Goal: Entertainment & Leisure: Consume media (video, audio)

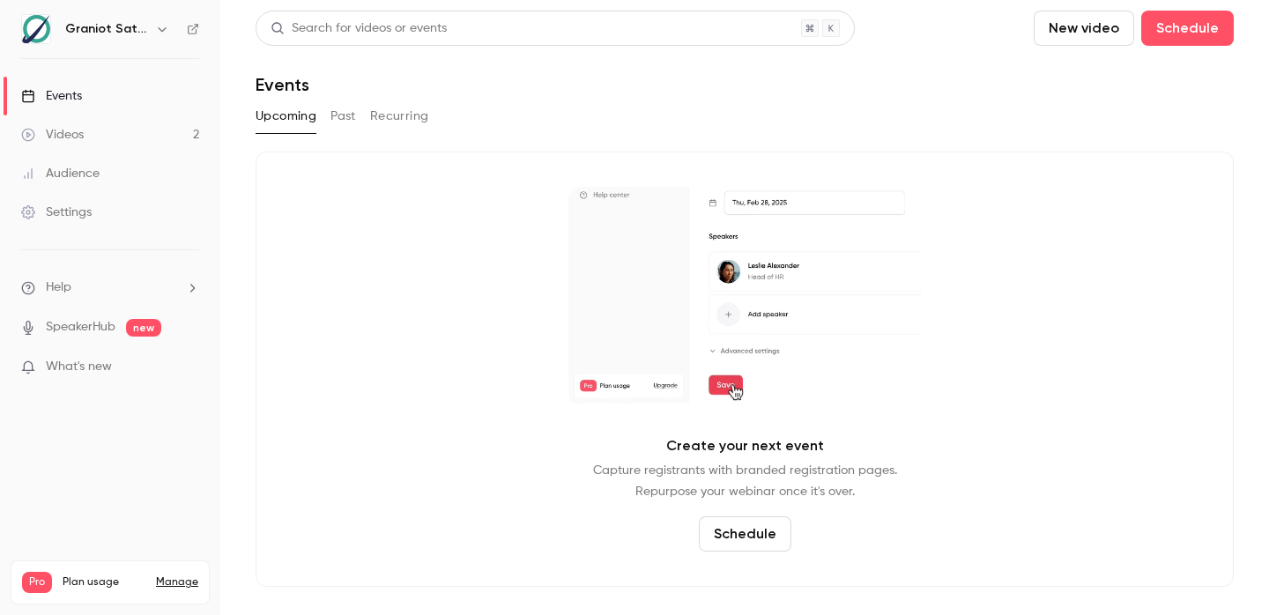
click at [87, 137] on link "Videos 2" at bounding box center [110, 134] width 220 height 39
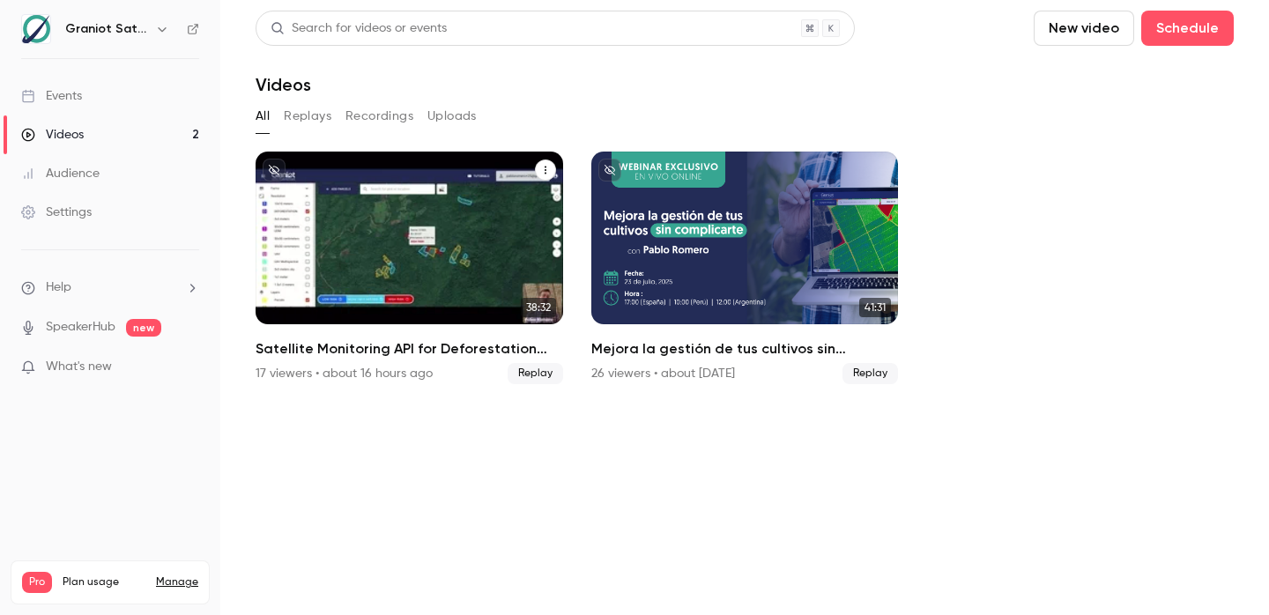
click at [408, 279] on div "Satellite Monitoring API for Deforestation Verification – EUDR Supply Chains" at bounding box center [410, 238] width 308 height 173
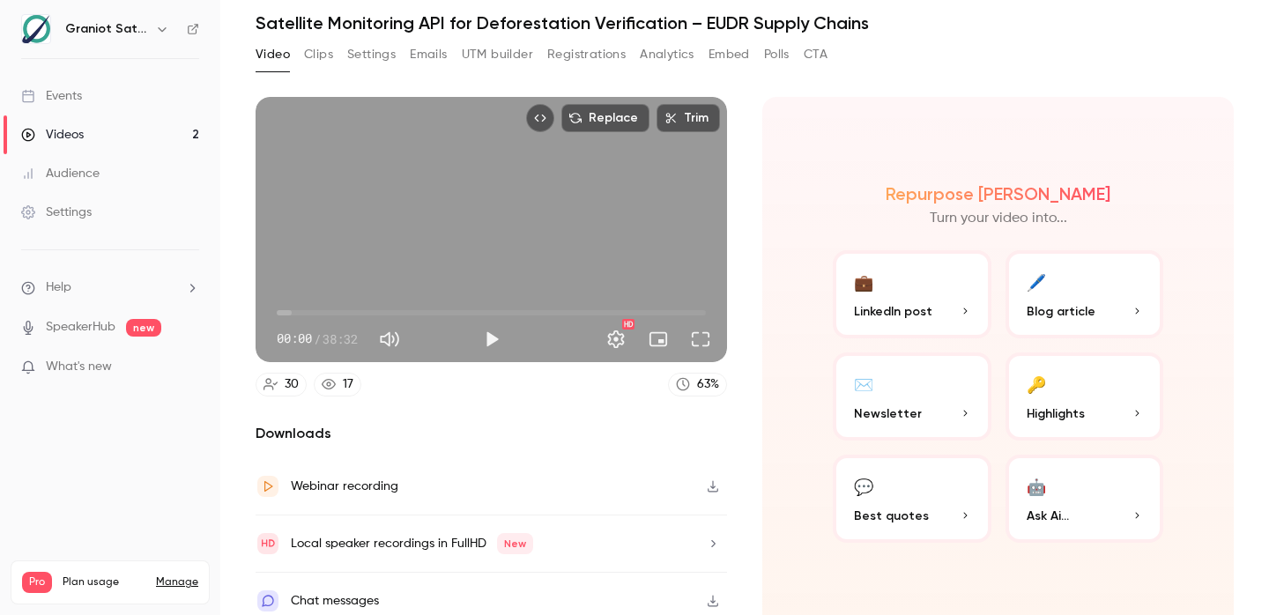
scroll to position [69, 0]
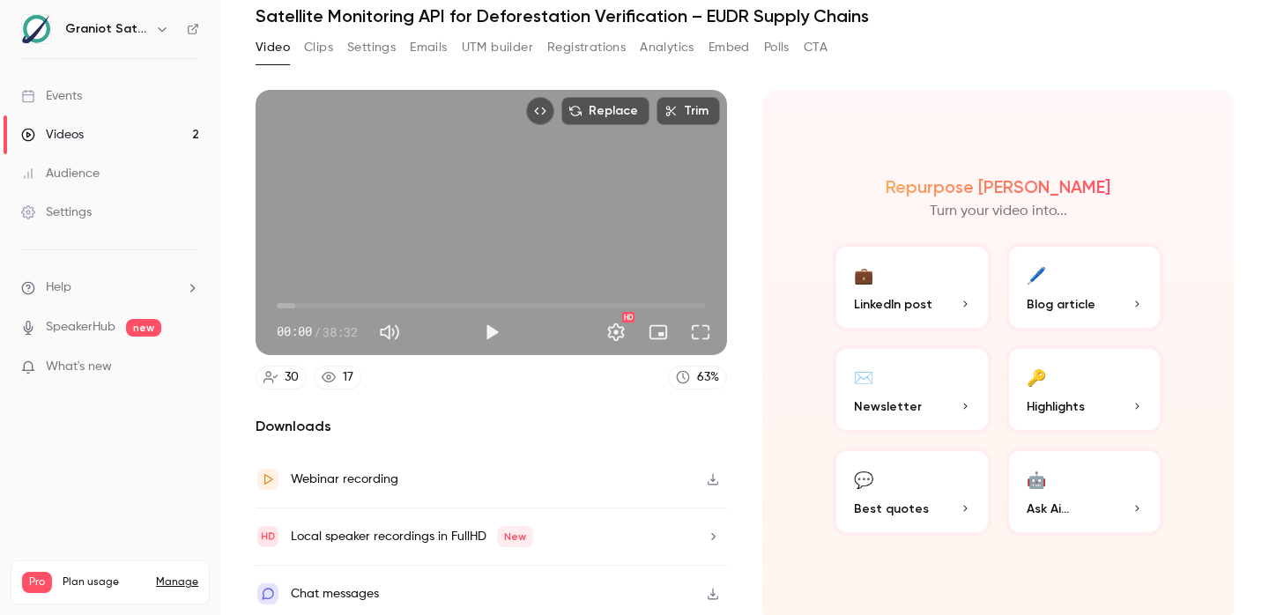
click at [962, 304] on icon "button" at bounding box center [965, 304] width 11 height 11
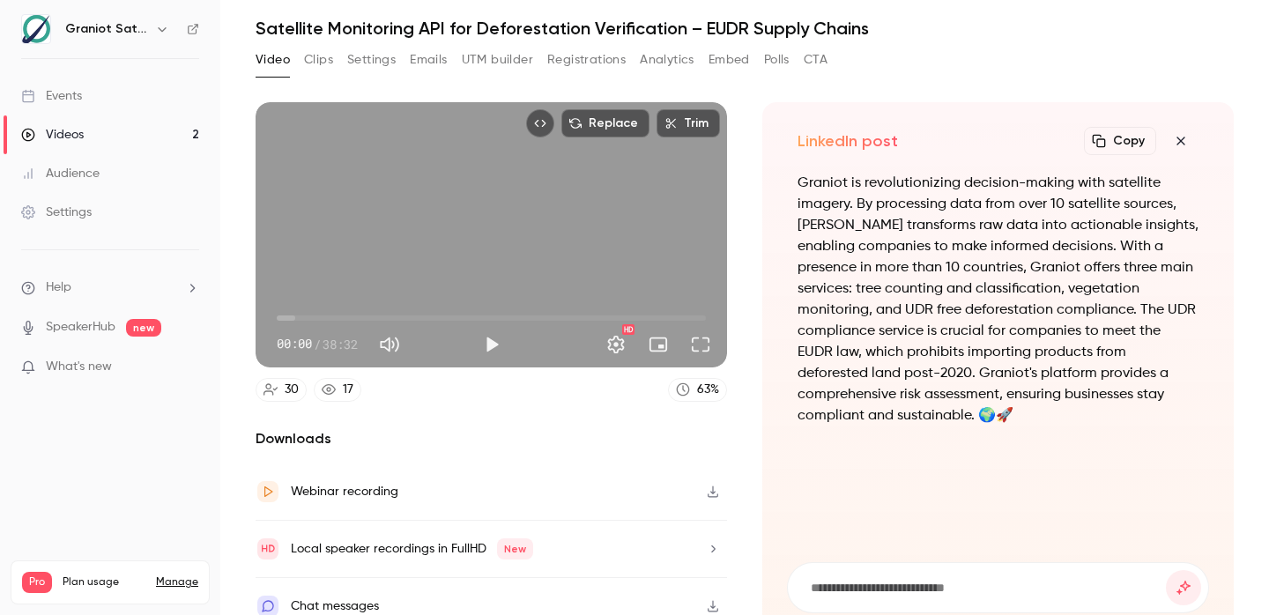
scroll to position [76, 0]
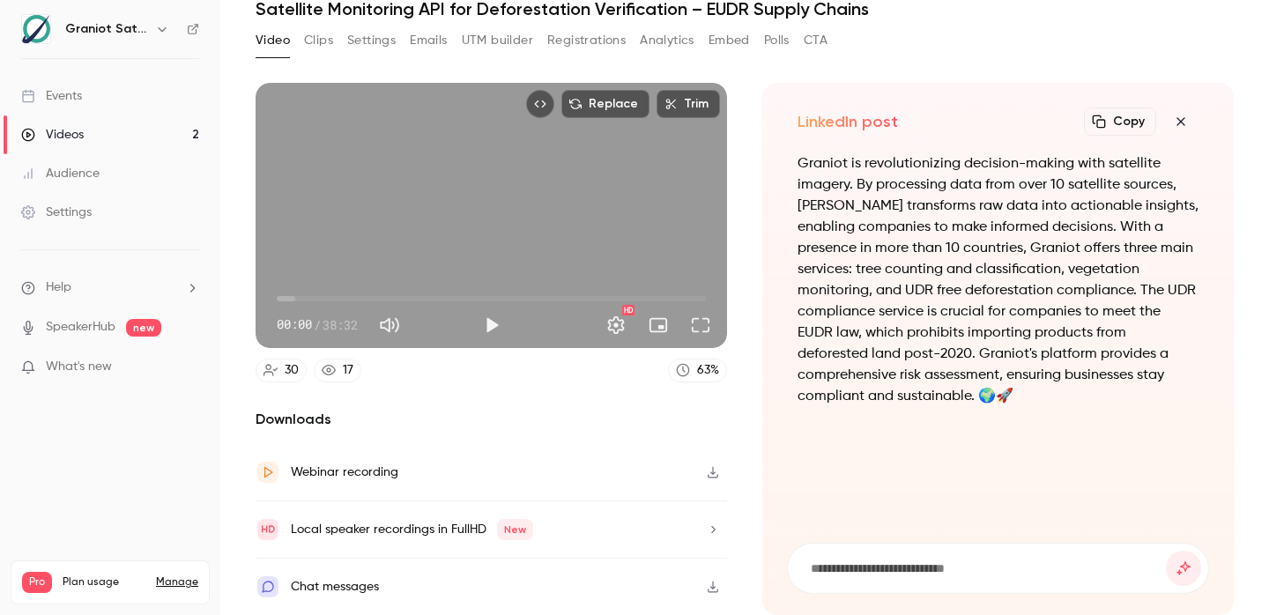
click at [1178, 127] on icon "button" at bounding box center [1180, 122] width 21 height 14
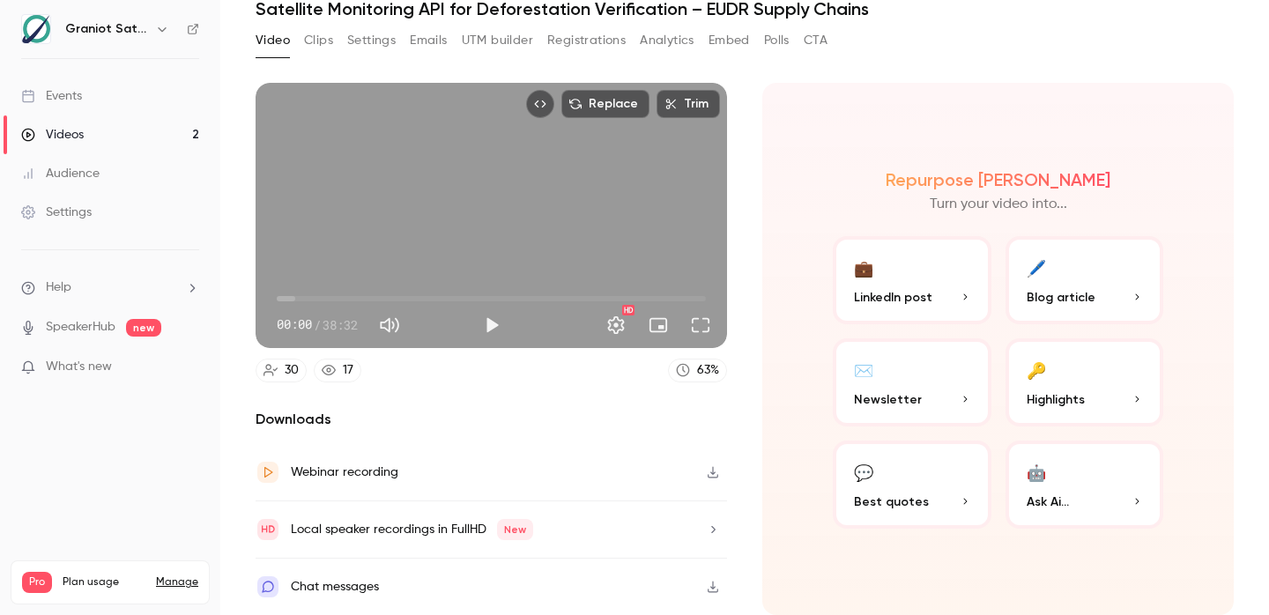
click at [1103, 390] on p "Highlights" at bounding box center [1085, 399] width 116 height 19
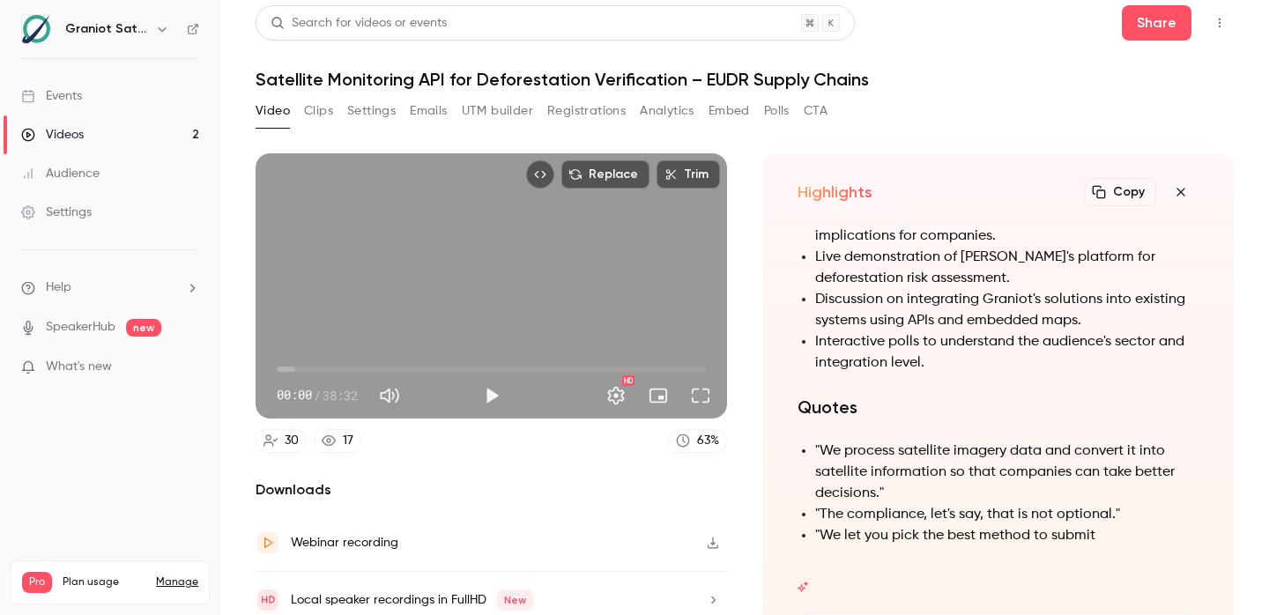
scroll to position [0, 0]
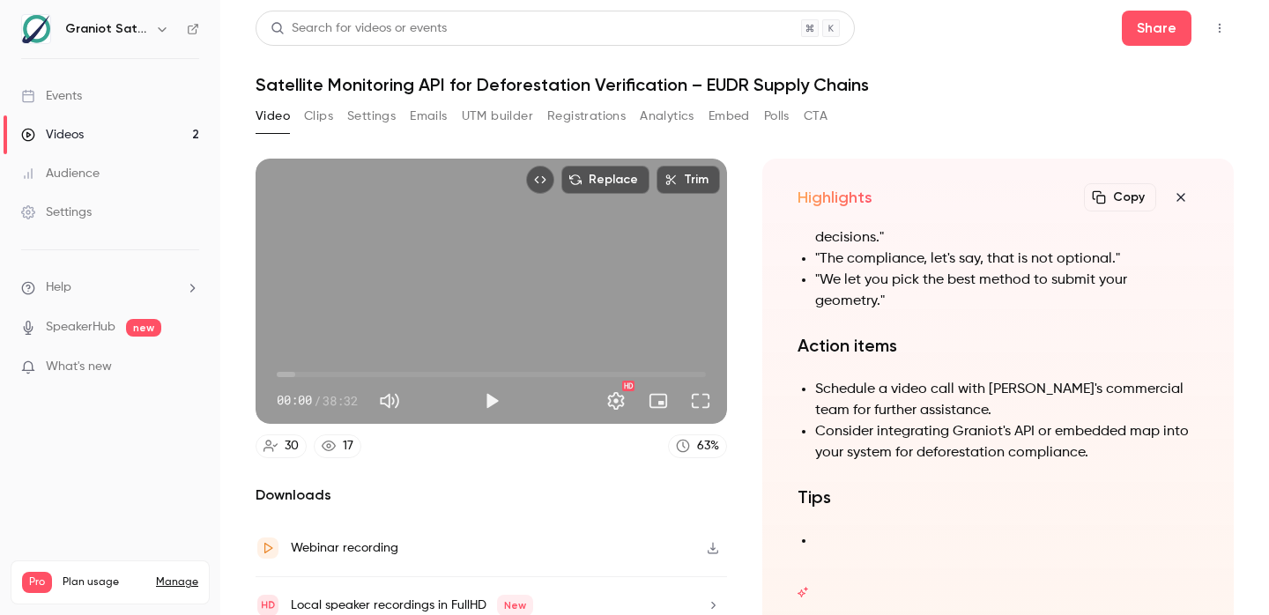
click at [709, 450] on div "63 %" at bounding box center [708, 446] width 22 height 19
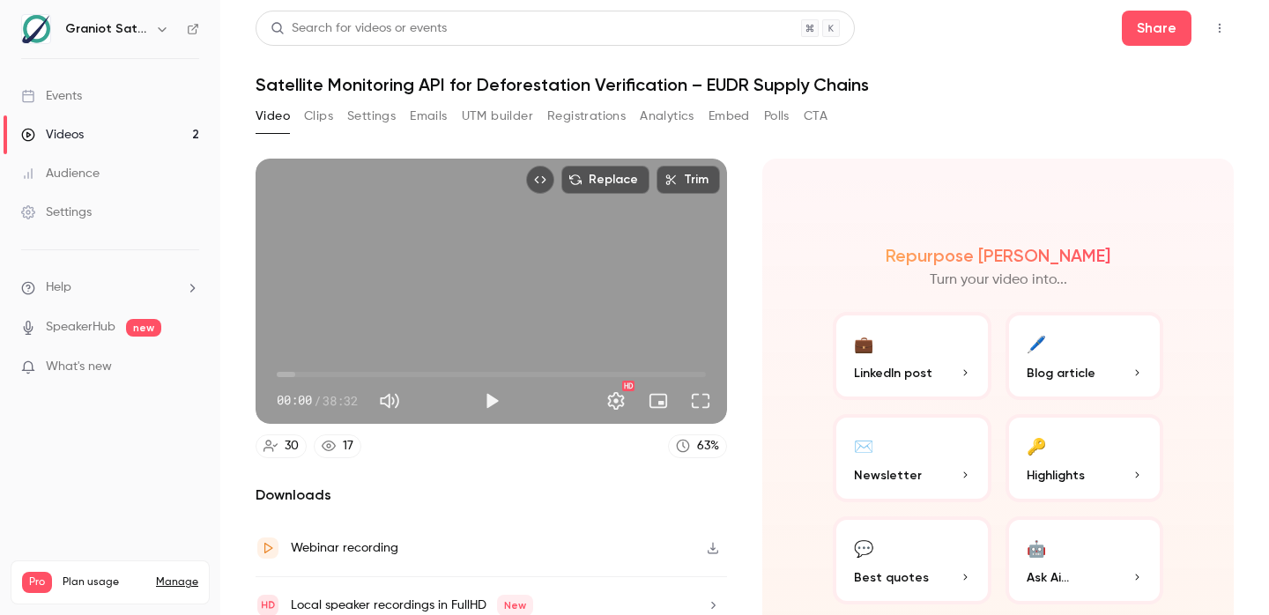
click at [821, 117] on button "CTA" at bounding box center [816, 116] width 24 height 28
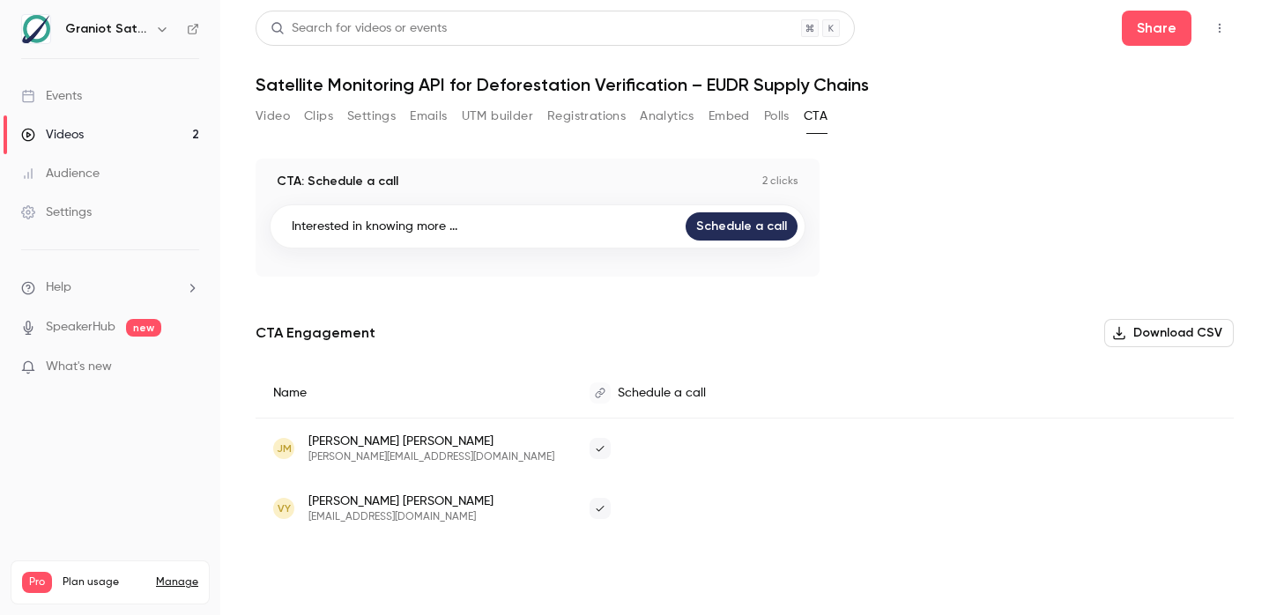
click at [782, 115] on button "Polls" at bounding box center [777, 116] width 26 height 28
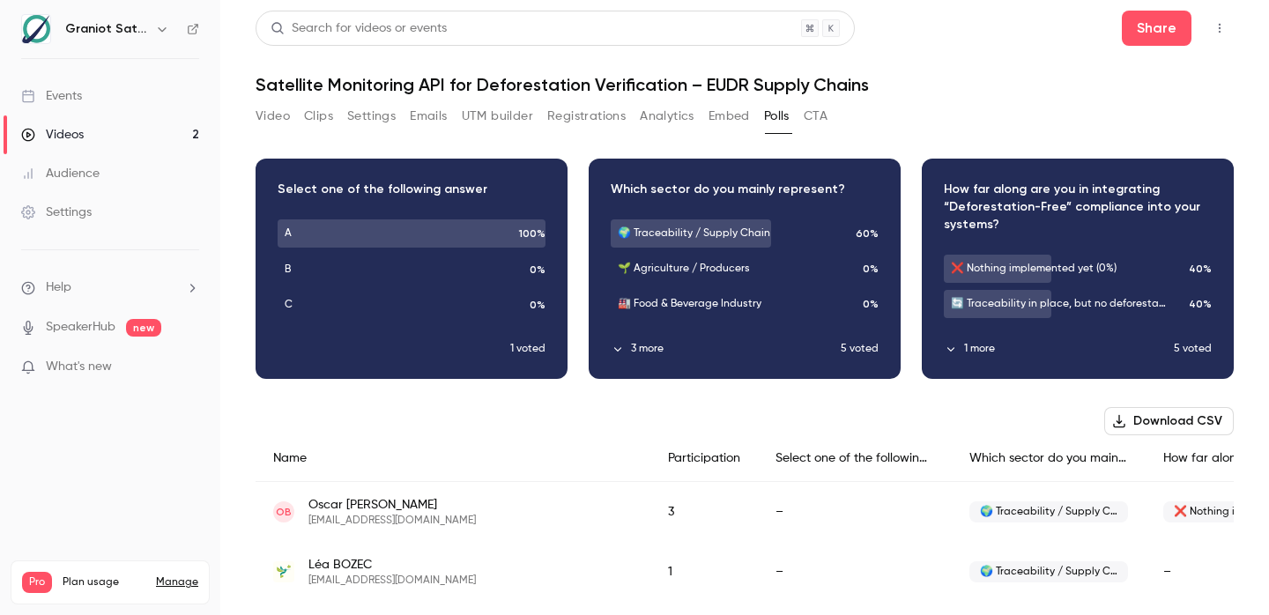
click at [720, 117] on button "Embed" at bounding box center [729, 116] width 41 height 28
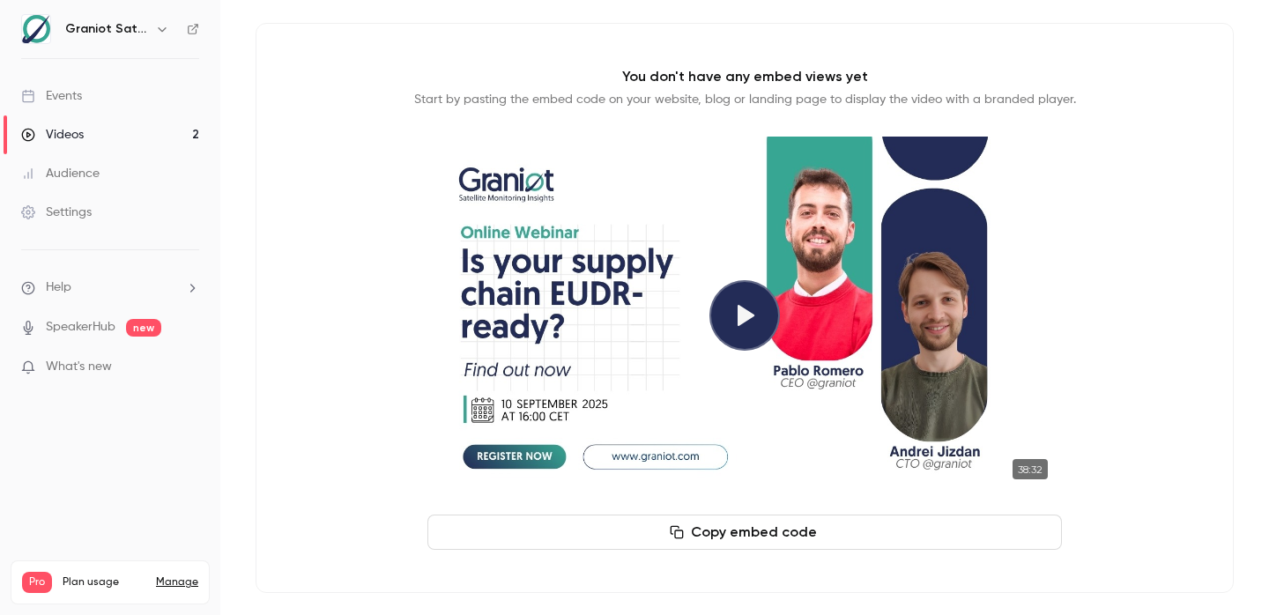
scroll to position [142, 0]
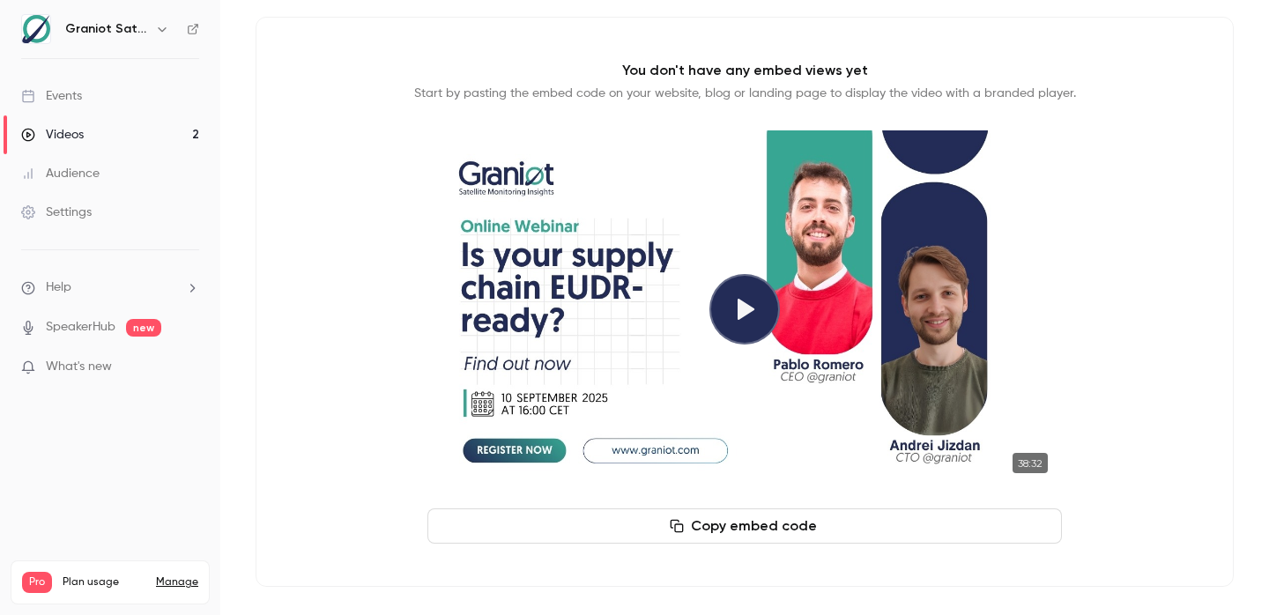
click at [758, 310] on button "Play video" at bounding box center [744, 309] width 71 height 71
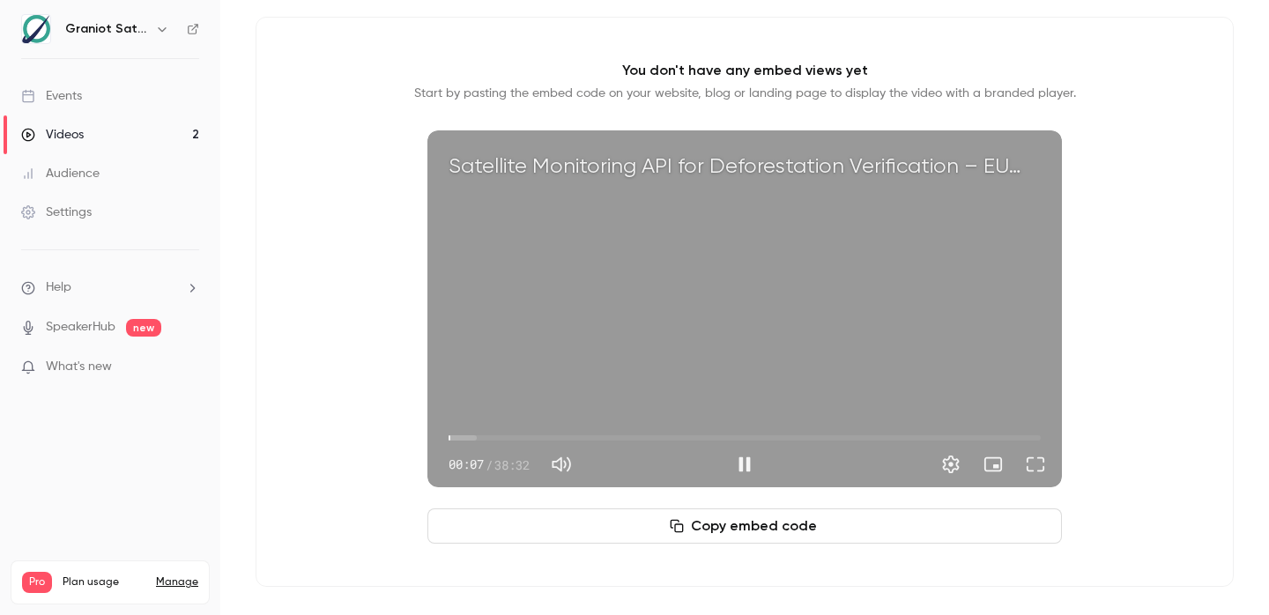
click at [453, 439] on span "00:07" at bounding box center [450, 437] width 5 height 5
click at [465, 436] on span "00:24" at bounding box center [745, 438] width 592 height 28
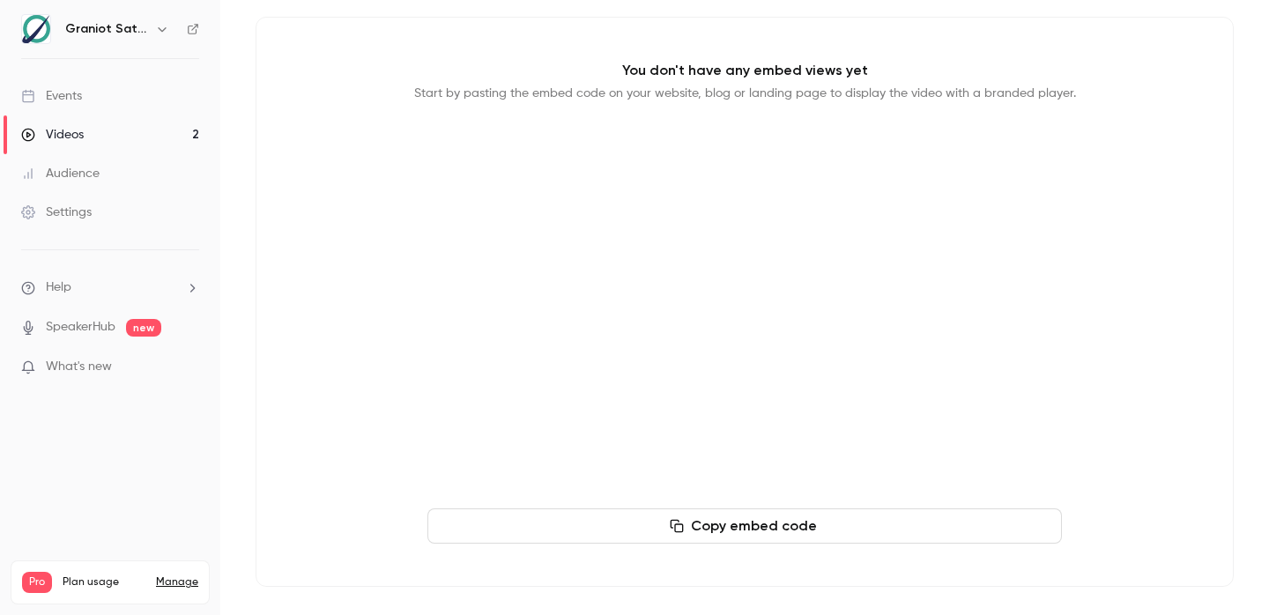
click at [1134, 390] on div "You don't have any embed views yet Start by pasting the embed code on your webs…" at bounding box center [745, 302] width 978 height 570
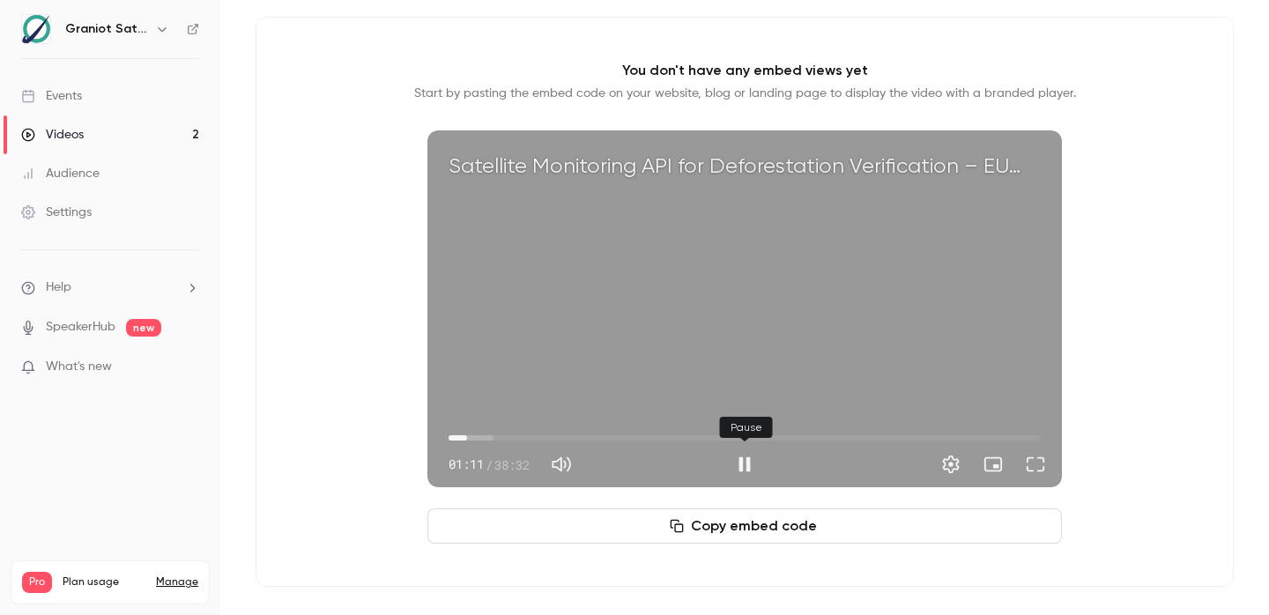
click at [747, 464] on button "Pause" at bounding box center [744, 464] width 35 height 35
type input "****"
click at [1104, 311] on div "You don't have any embed views yet Start by pasting the embed code on your webs…" at bounding box center [745, 302] width 978 height 570
click at [1103, 311] on div "You don't have any embed views yet Start by pasting the embed code on your webs…" at bounding box center [745, 302] width 978 height 570
click at [715, 534] on button "Copy embed code" at bounding box center [744, 526] width 635 height 35
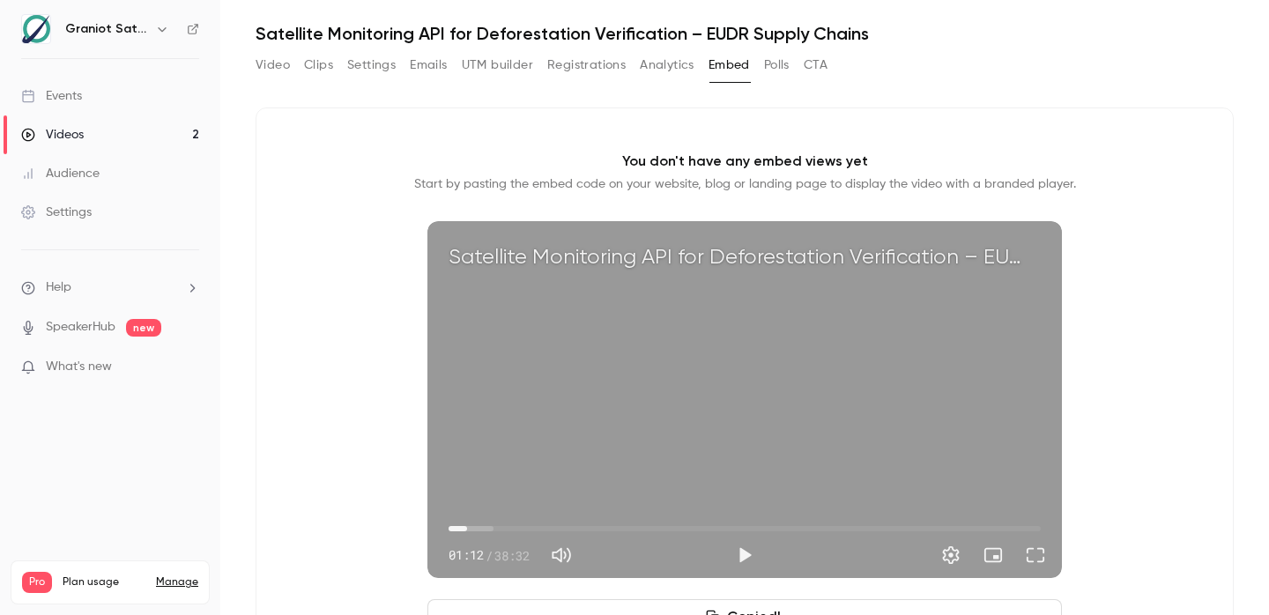
scroll to position [0, 0]
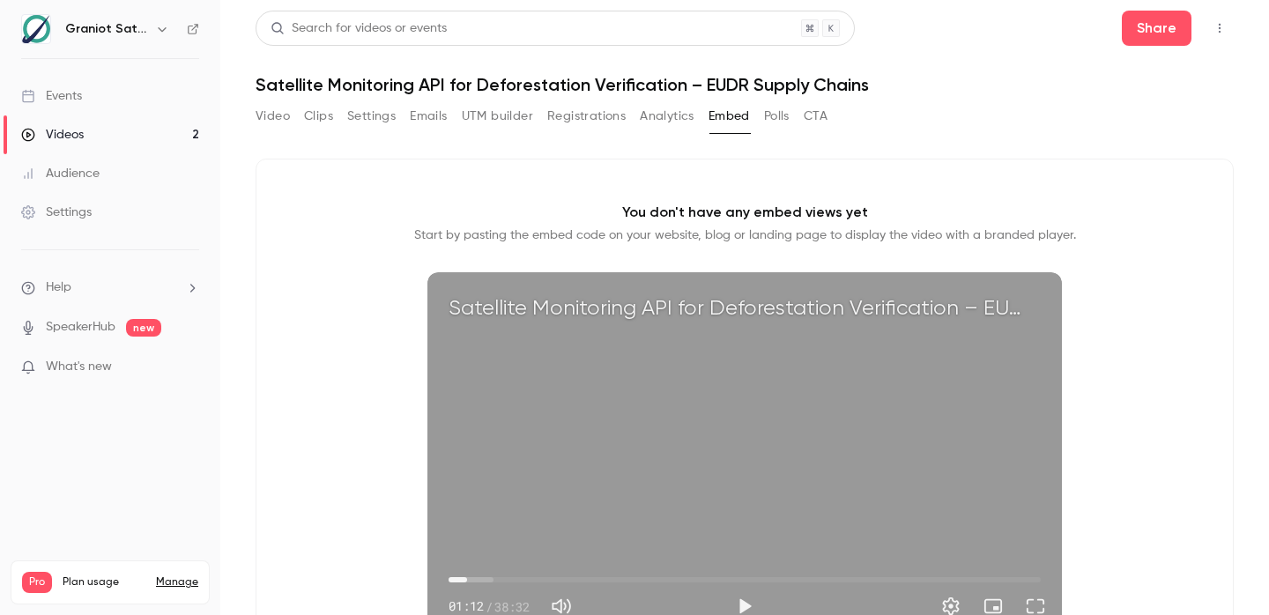
click at [828, 166] on div "You don't have any embed views yet Start by pasting the embed code on your webs…" at bounding box center [745, 444] width 978 height 570
click at [667, 111] on button "Analytics" at bounding box center [667, 116] width 55 height 28
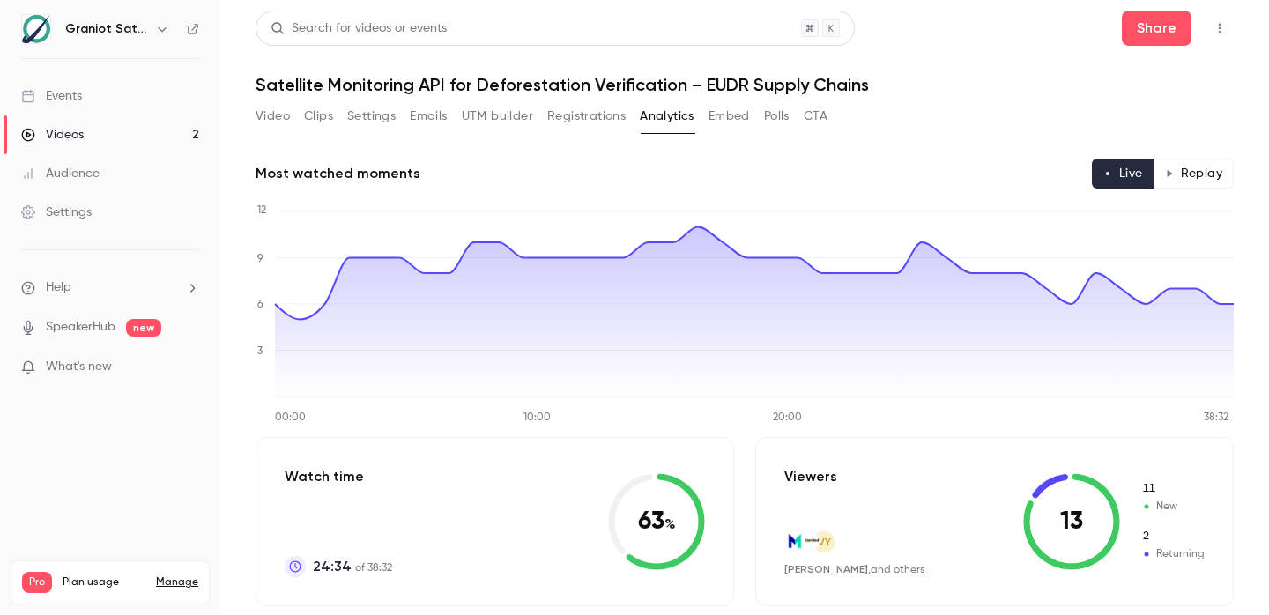
click at [591, 111] on button "Registrations" at bounding box center [586, 116] width 78 height 28
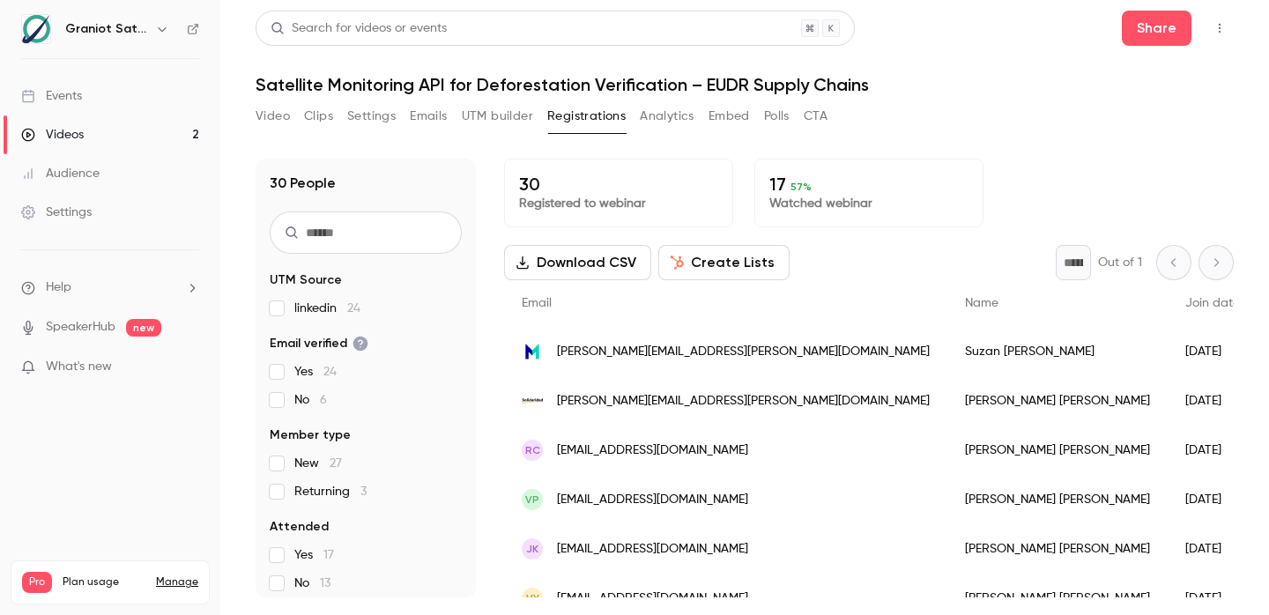
click at [331, 114] on button "Clips" at bounding box center [318, 116] width 29 height 28
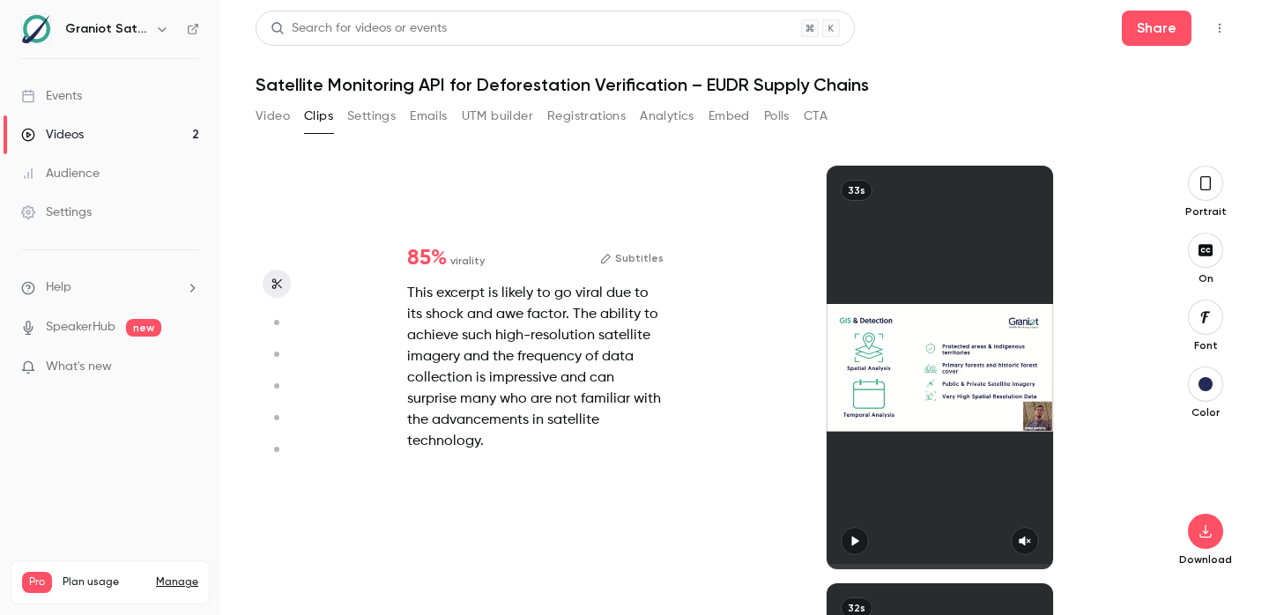
scroll to position [836, 0]
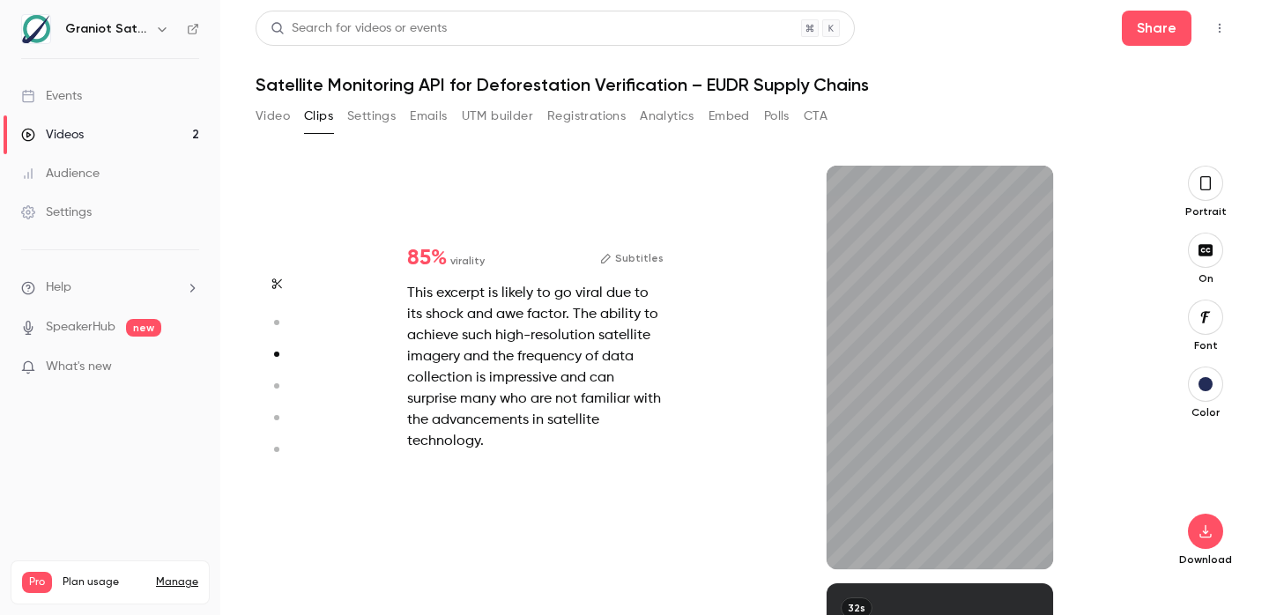
click at [1215, 182] on button "button" at bounding box center [1205, 183] width 35 height 35
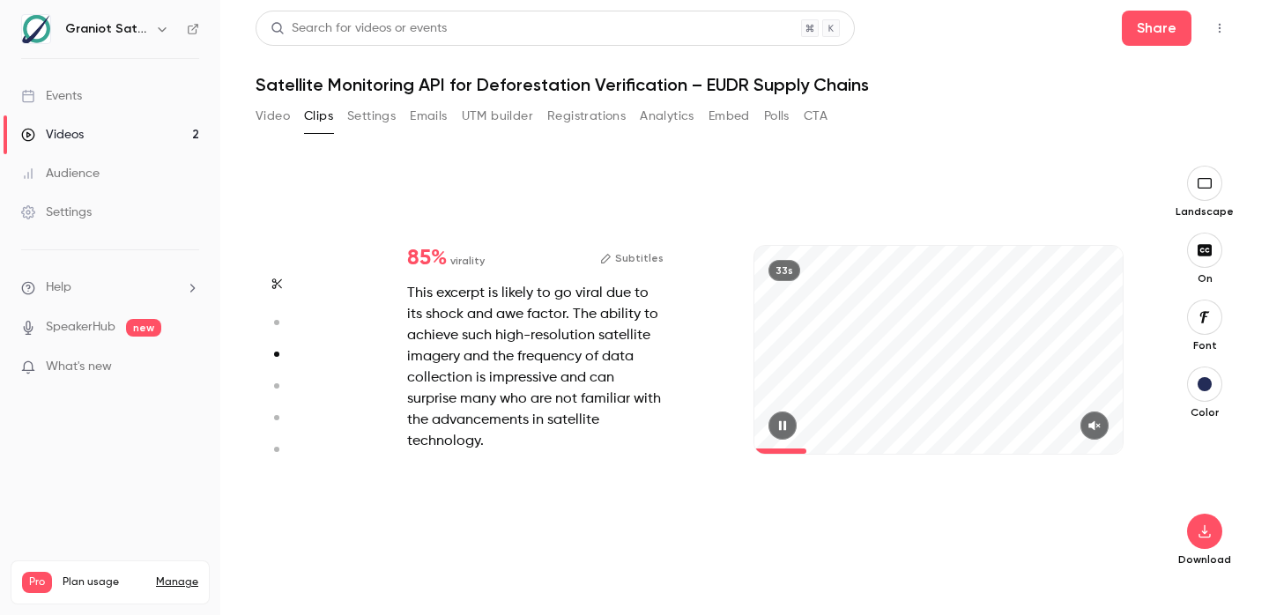
type input "*"
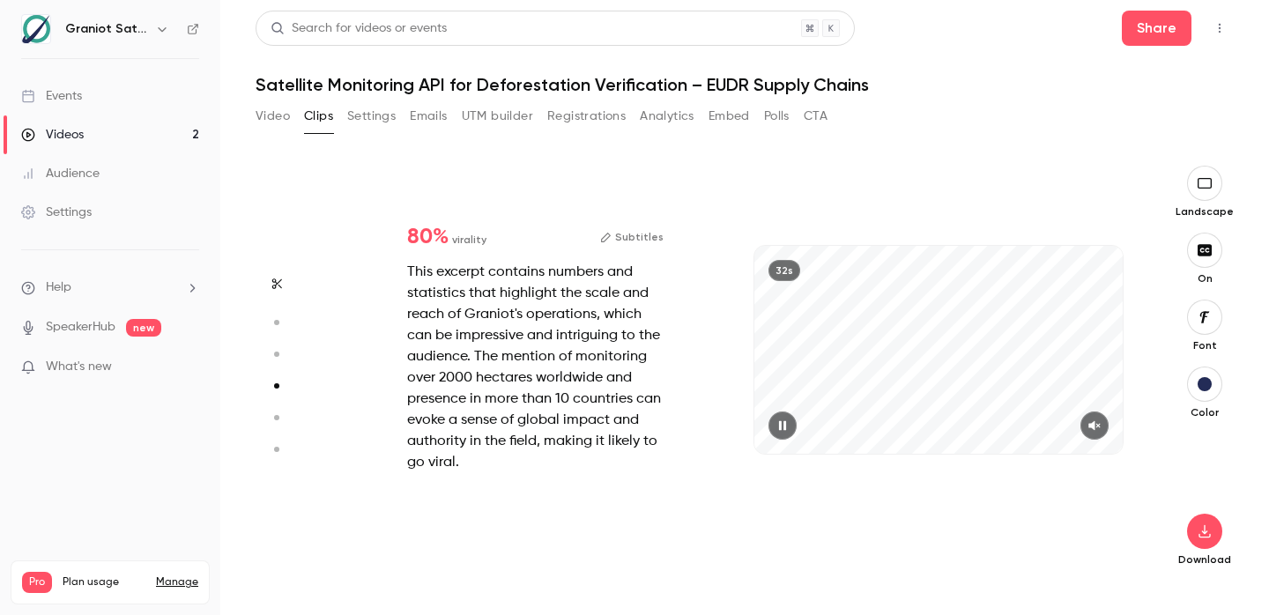
type input "*"
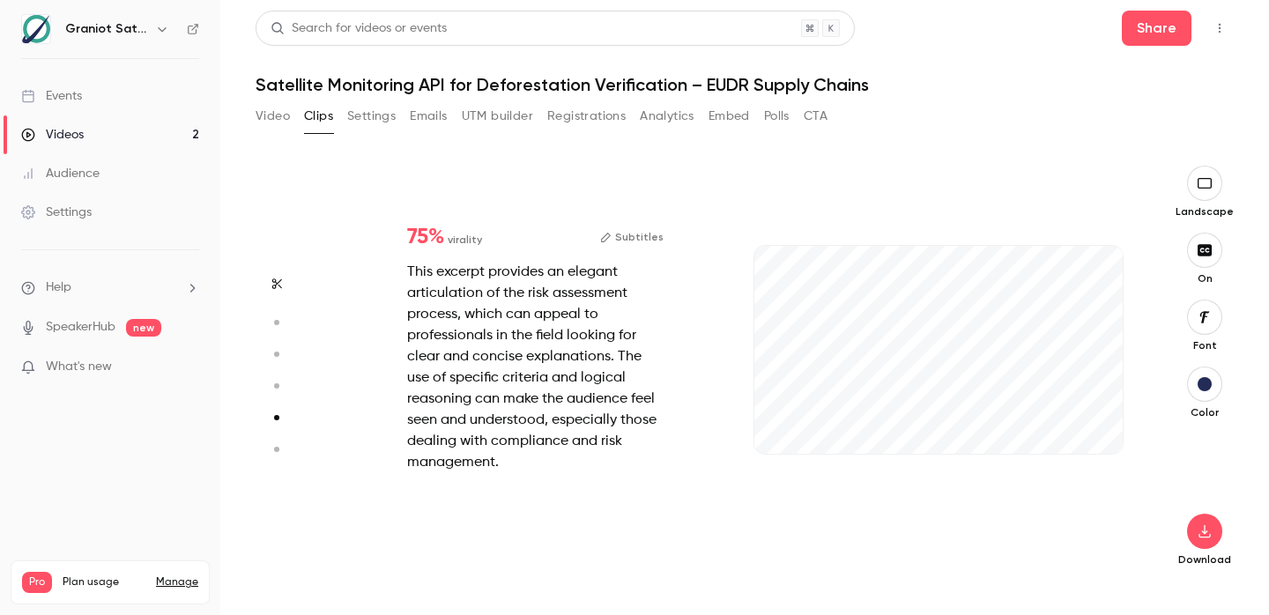
type input "*"
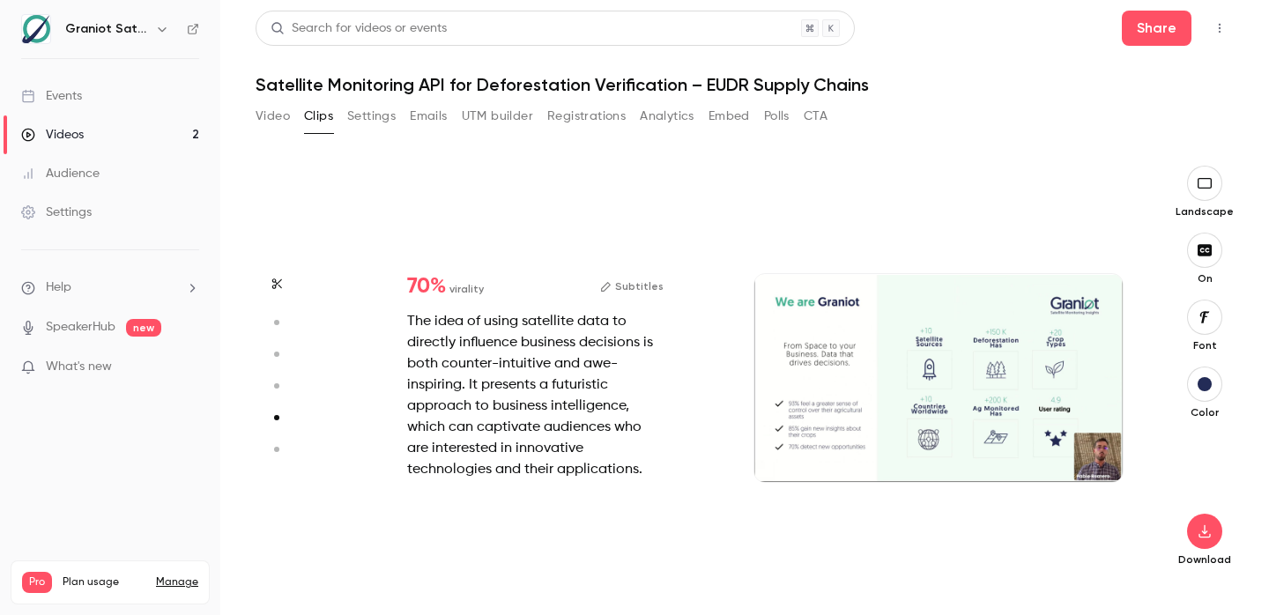
scroll to position [2061, 0]
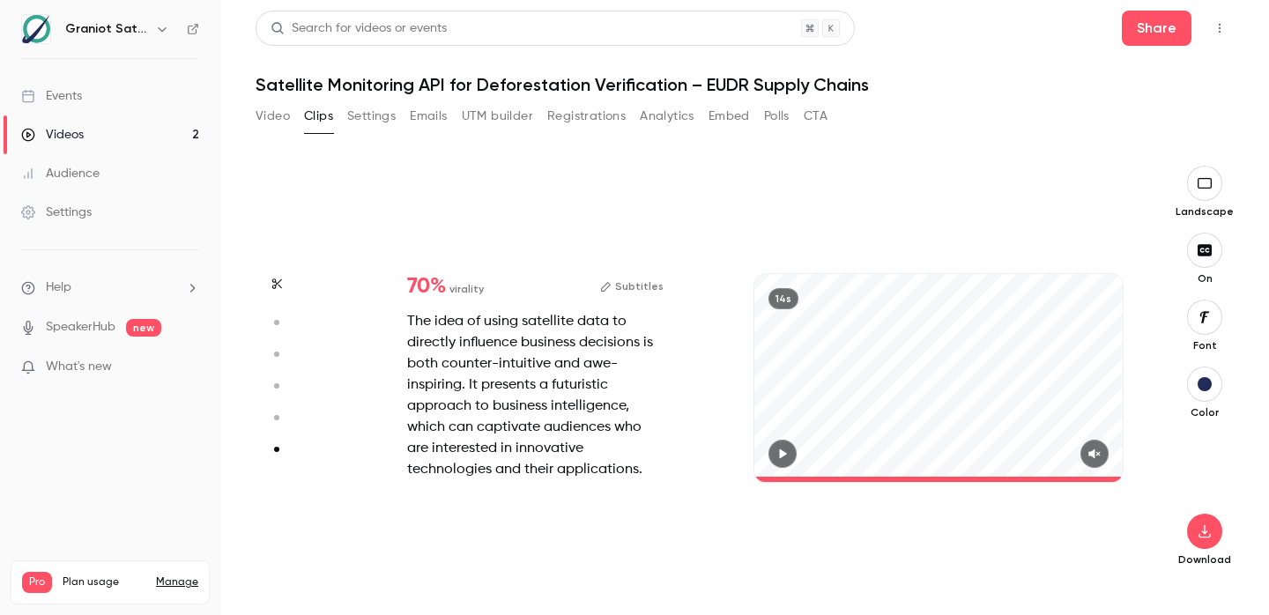
click at [382, 391] on div "70 % virality Subtitles The idea of using satellite data to directly influence …" at bounding box center [535, 378] width 313 height 261
click at [275, 420] on icon "button" at bounding box center [276, 418] width 16 height 12
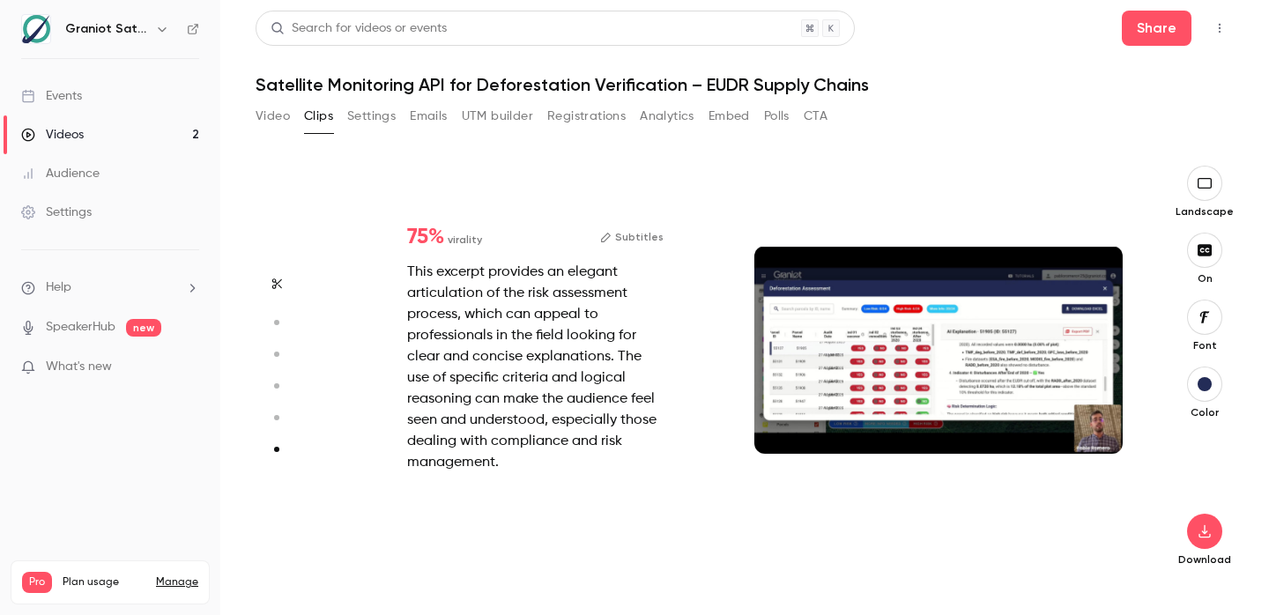
type input "*"
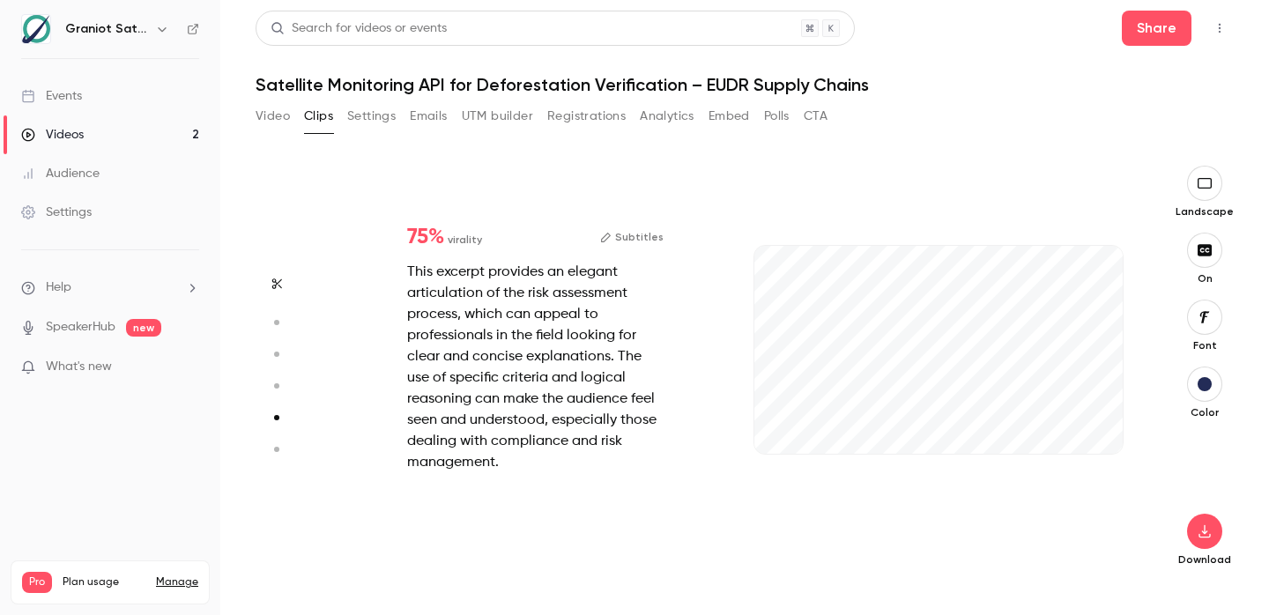
click at [272, 385] on icon "button" at bounding box center [276, 386] width 16 height 12
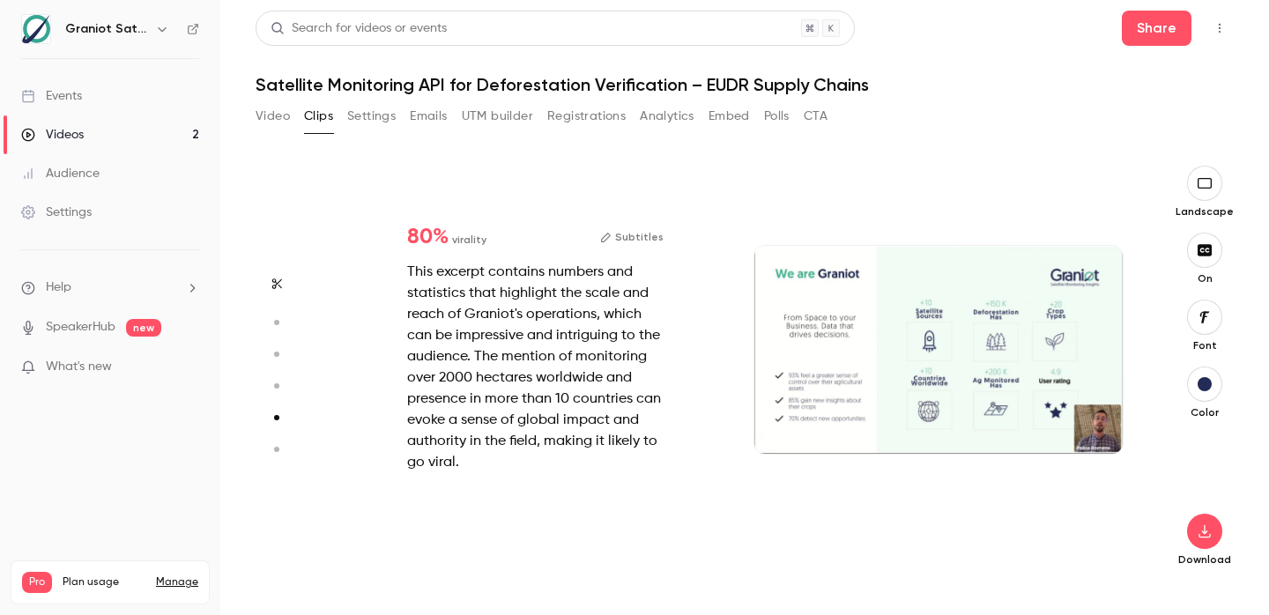
type input "*"
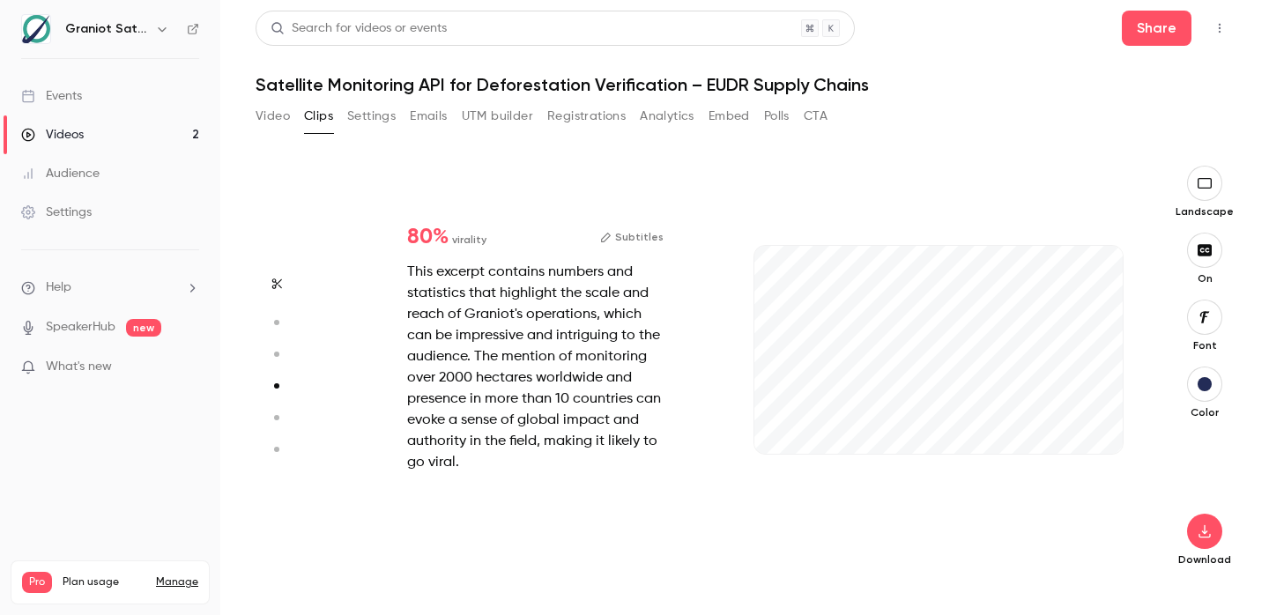
click at [277, 361] on button "button" at bounding box center [277, 354] width 28 height 28
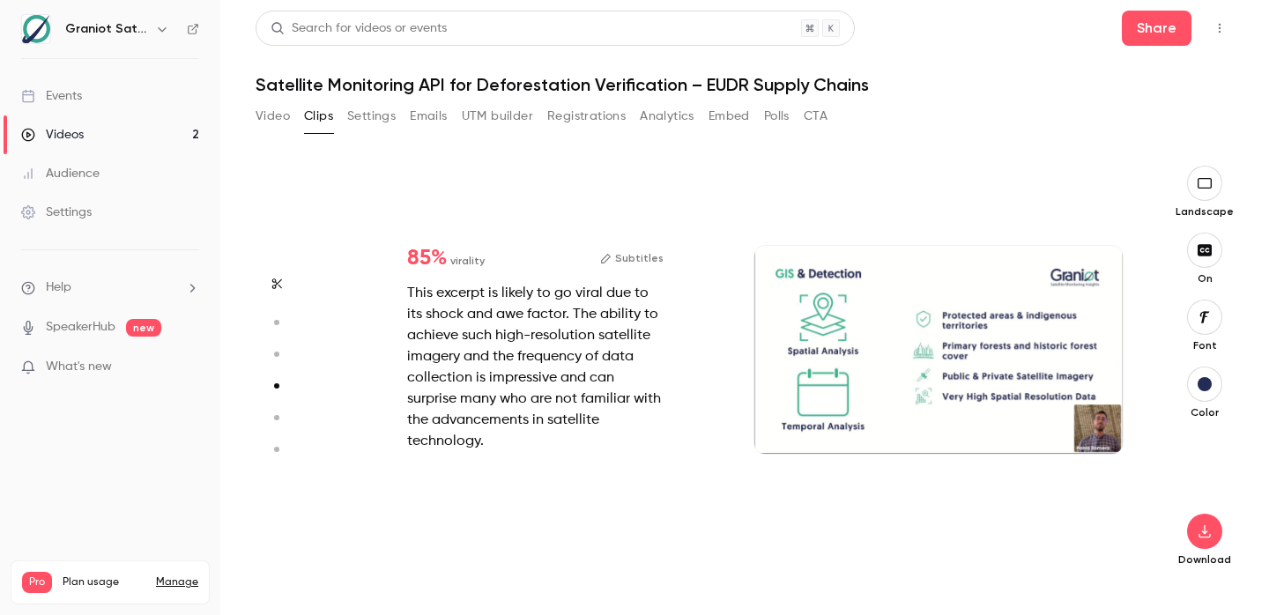
type input "*"
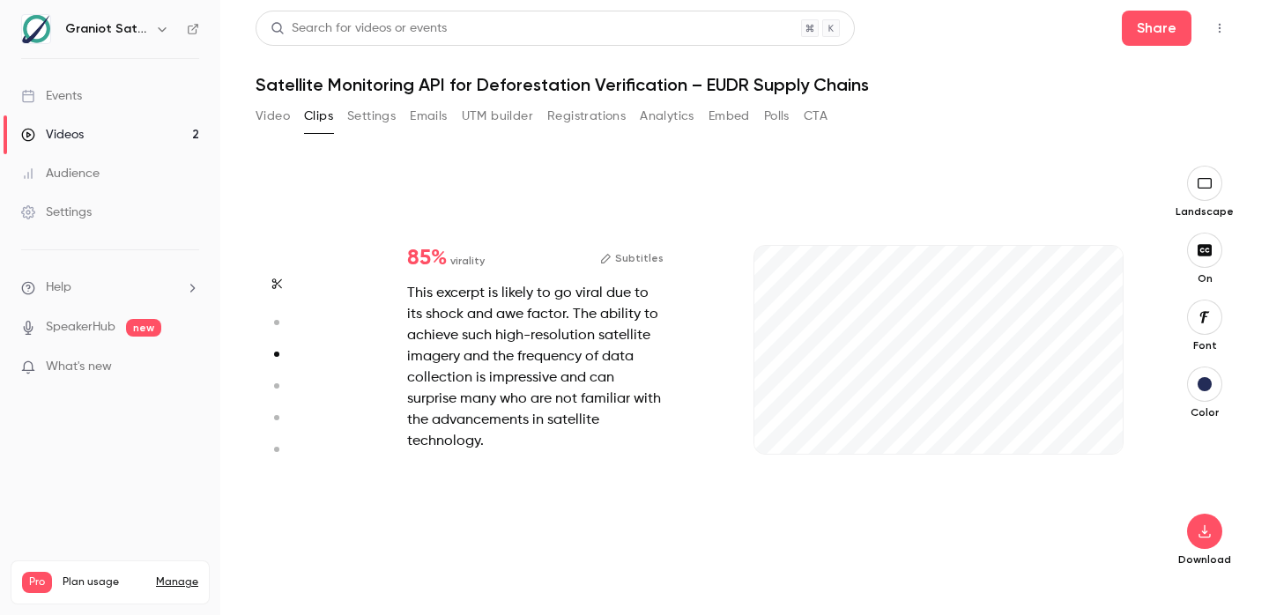
scroll to position [836, 0]
click at [723, 183] on div "85 % virality Subtitles This excerpt is likely to go viral due to its shock and…" at bounding box center [736, 368] width 807 height 404
type input "****"
